Goal: Transaction & Acquisition: Purchase product/service

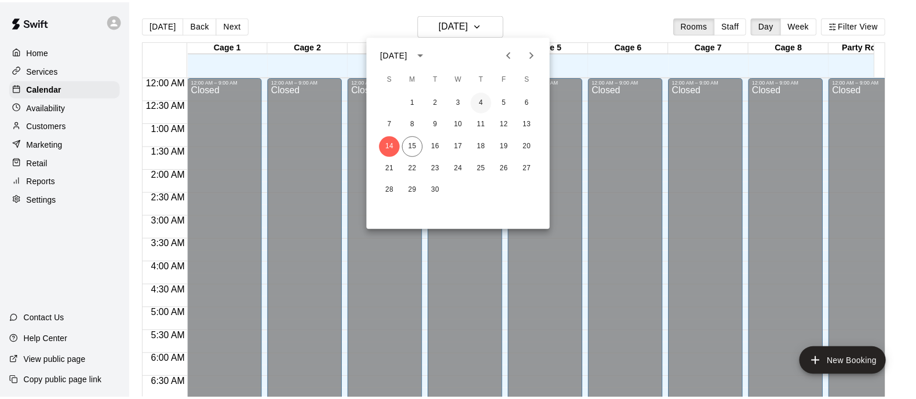
scroll to position [498, 0]
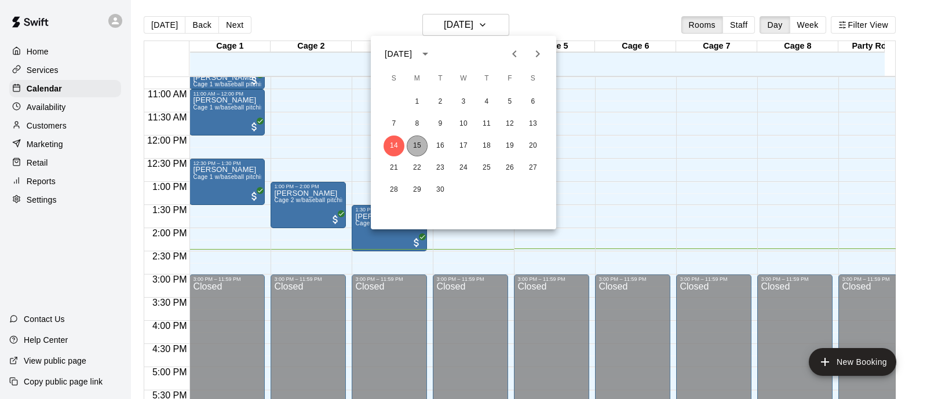
click at [417, 147] on button "15" at bounding box center [417, 146] width 21 height 21
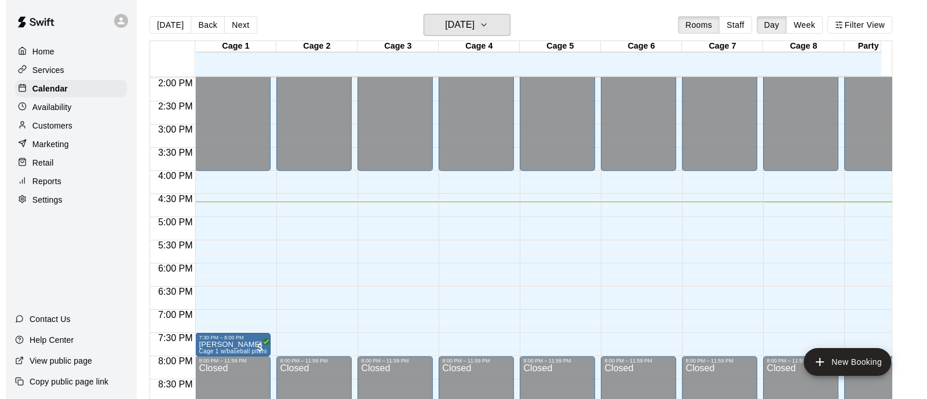
scroll to position [643, 0]
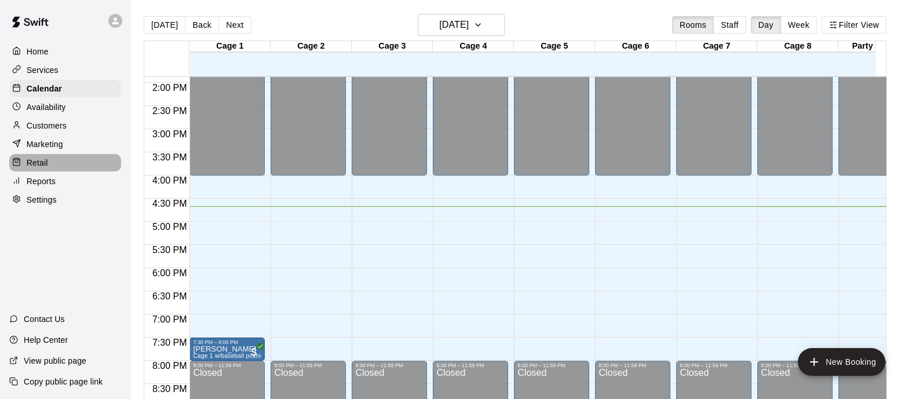
click at [43, 166] on p "Retail" at bounding box center [37, 163] width 21 height 12
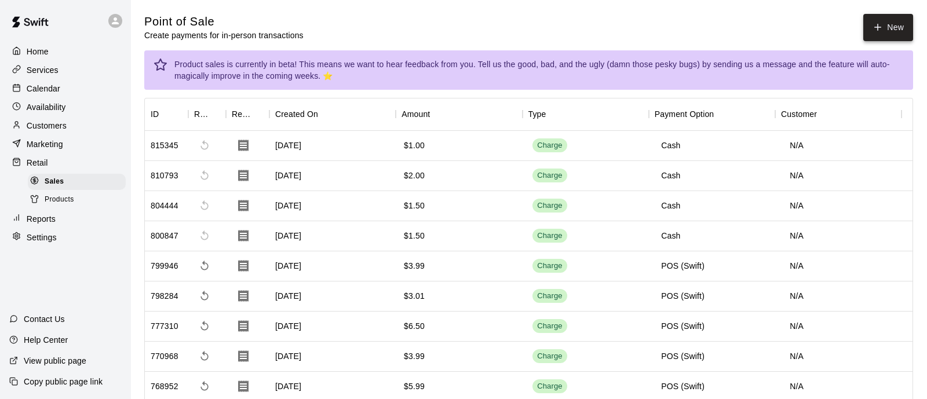
click at [891, 25] on button "New" at bounding box center [888, 27] width 50 height 27
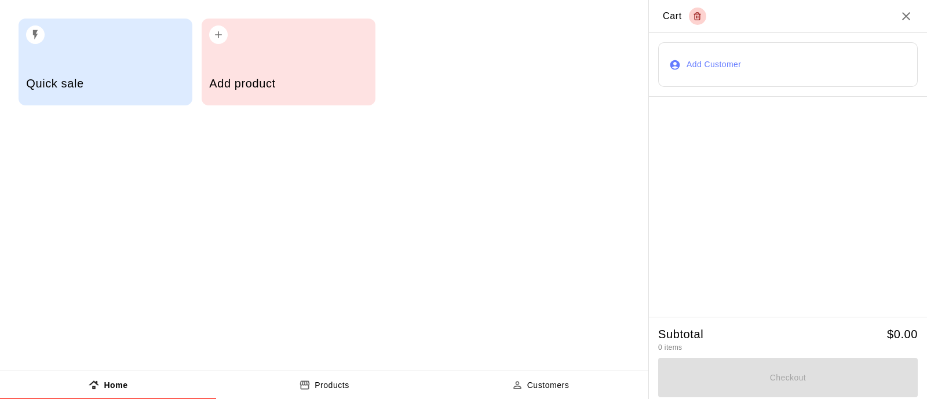
click at [255, 54] on div "Add product" at bounding box center [289, 62] width 174 height 87
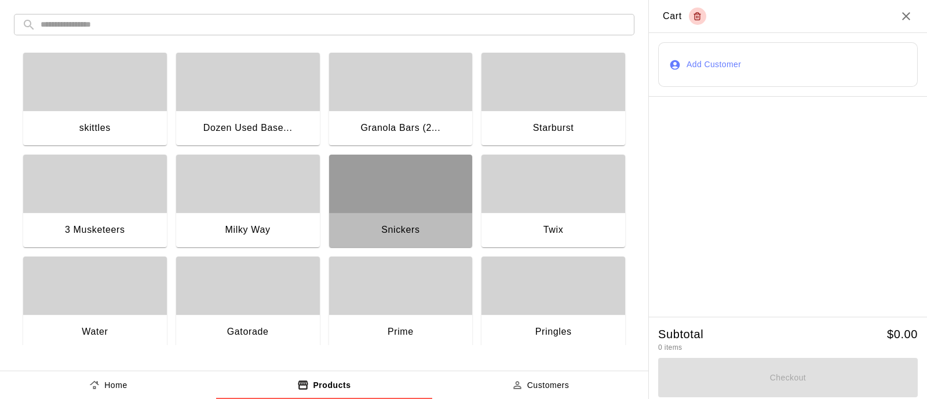
click at [411, 195] on div "button" at bounding box center [401, 184] width 144 height 58
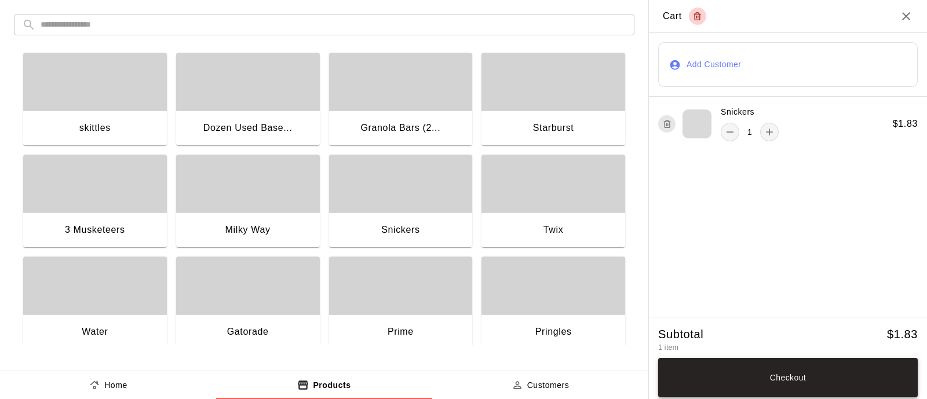
click at [785, 374] on button "Checkout" at bounding box center [788, 377] width 260 height 39
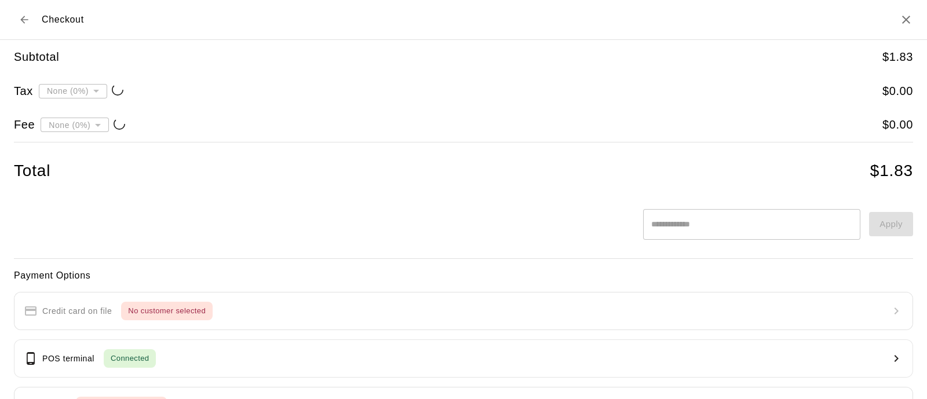
type input "**********"
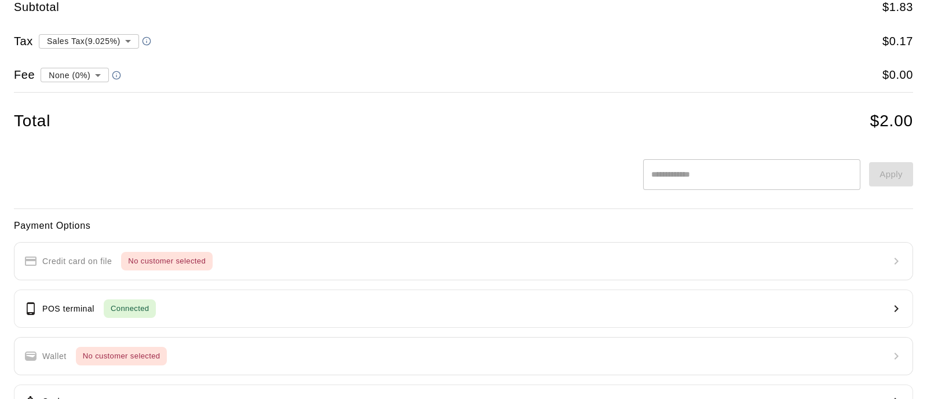
scroll to position [72, 0]
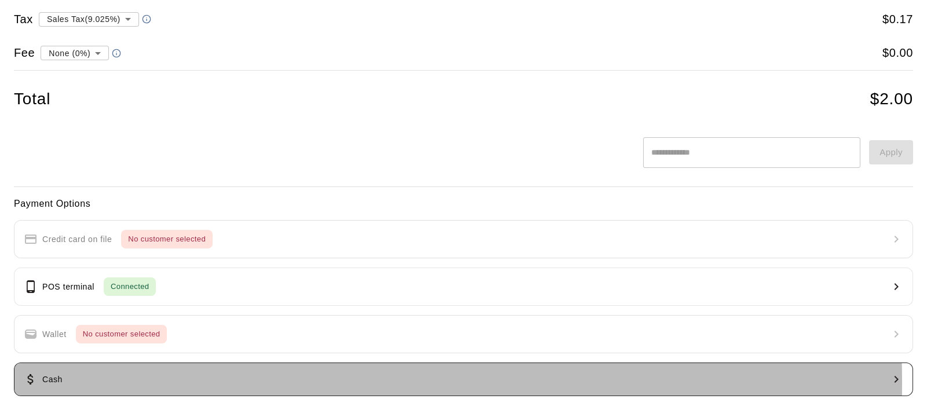
click at [67, 381] on button "Cash" at bounding box center [463, 380] width 899 height 34
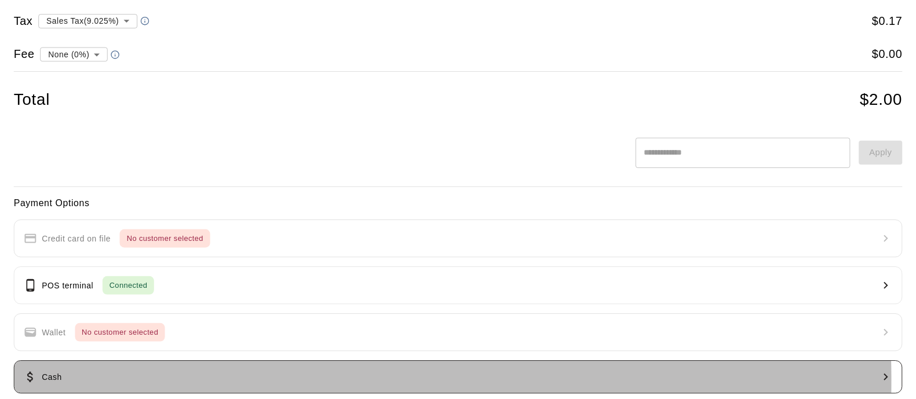
scroll to position [0, 0]
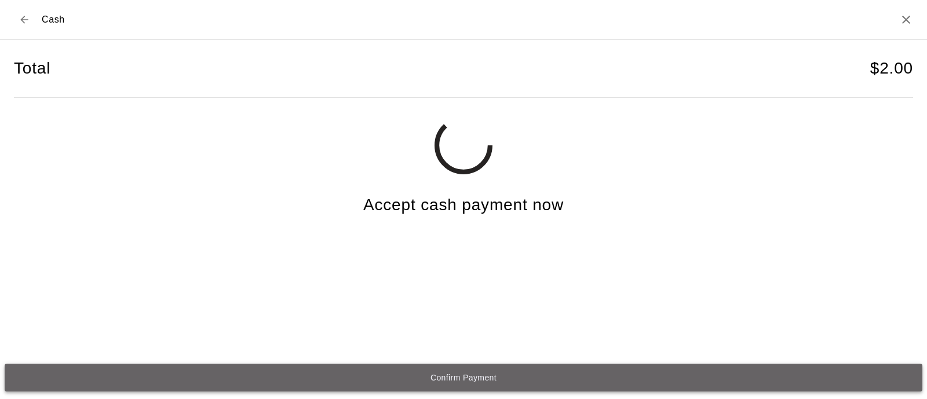
click at [459, 381] on button "Confirm Payment" at bounding box center [464, 378] width 918 height 28
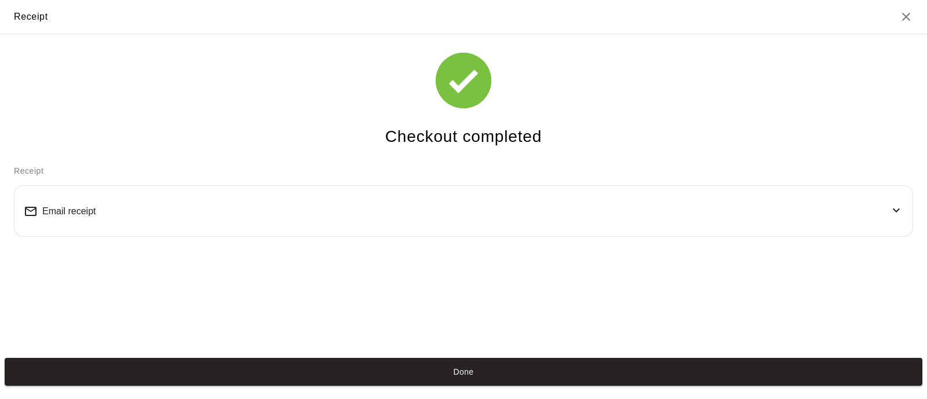
click at [907, 17] on icon "Close" at bounding box center [906, 17] width 8 height 8
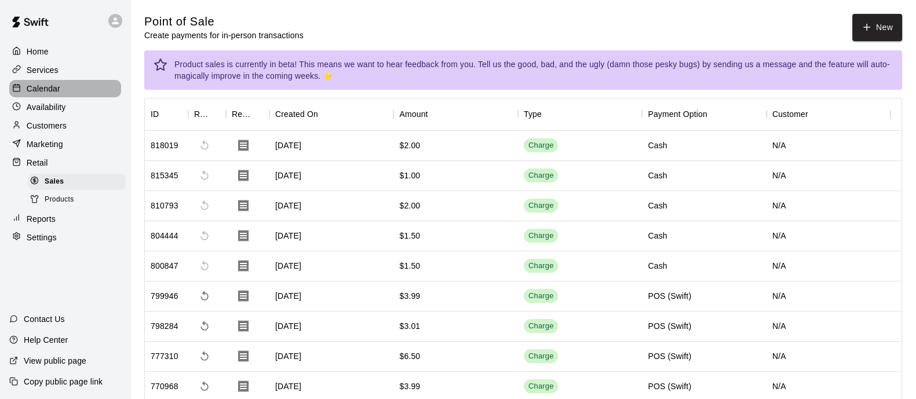
click at [42, 92] on p "Calendar" at bounding box center [44, 89] width 34 height 12
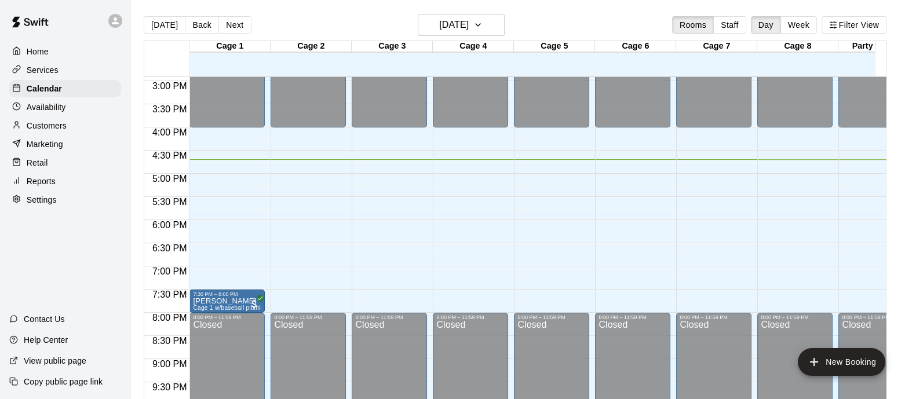
scroll to position [669, 0]
